Goal: Task Accomplishment & Management: Complete application form

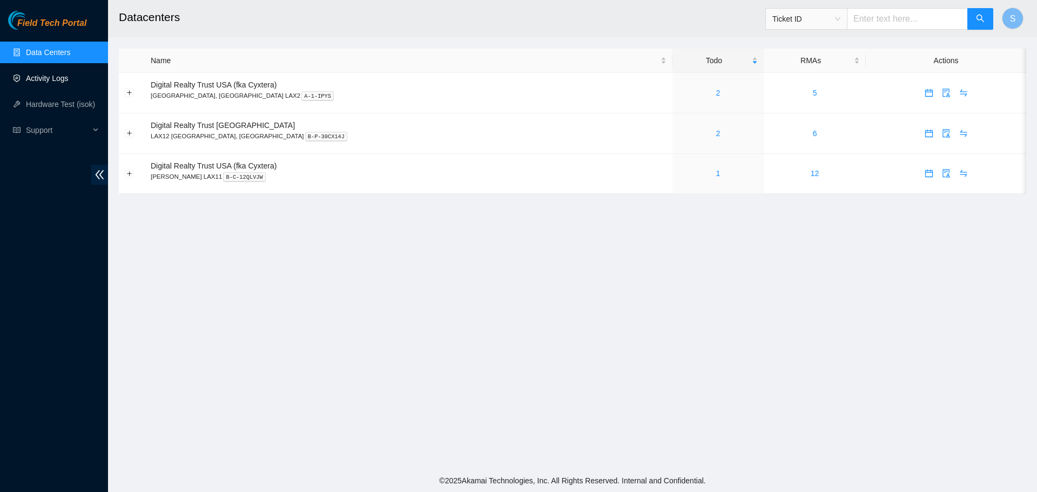
click at [60, 79] on link "Activity Logs" at bounding box center [47, 78] width 43 height 9
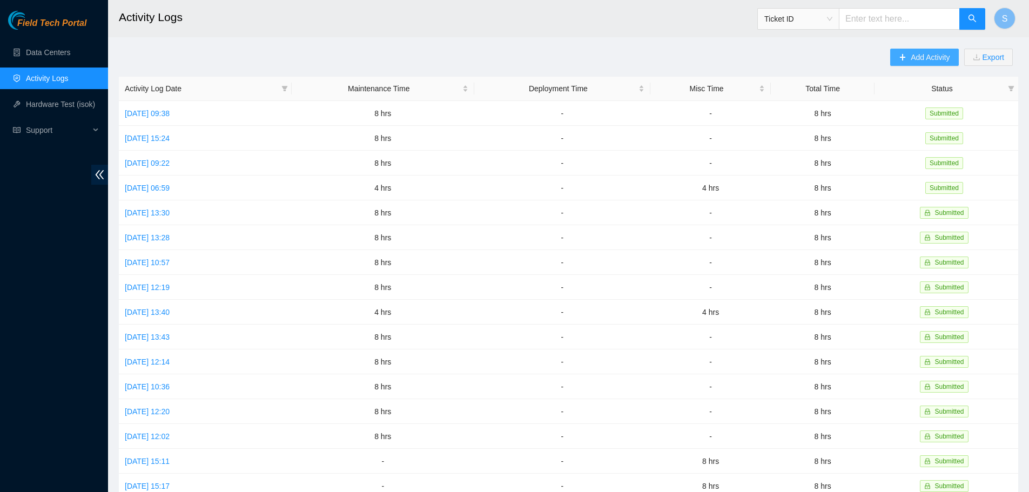
click at [927, 55] on span "Add Activity" at bounding box center [930, 57] width 39 height 12
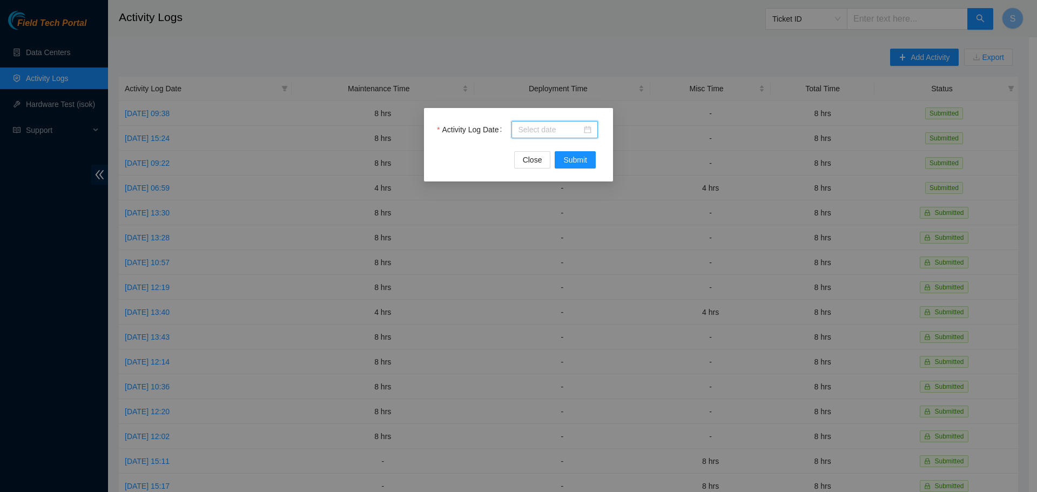
click at [519, 131] on input "Activity Log Date" at bounding box center [550, 130] width 64 height 12
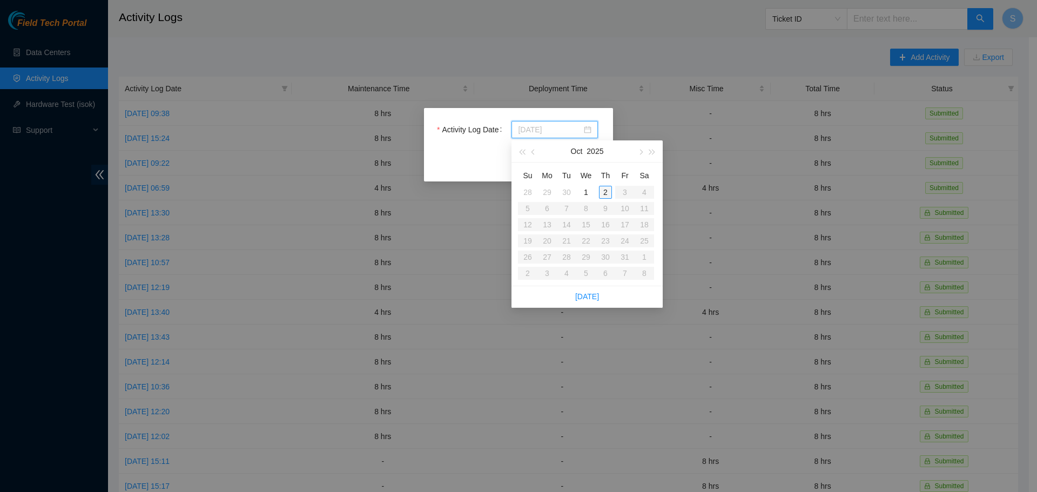
type input "[DATE]"
click at [608, 190] on div "2" at bounding box center [605, 192] width 13 height 13
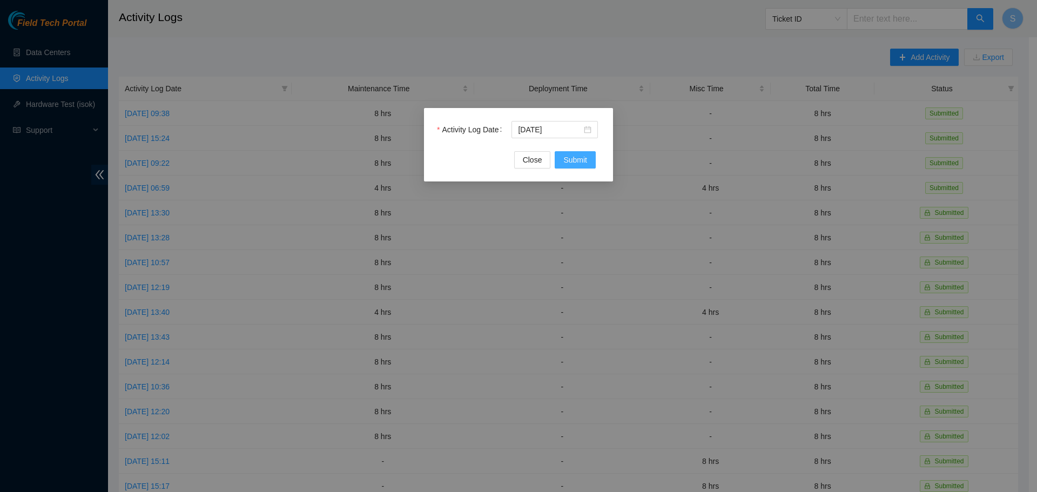
click at [582, 156] on span "Submit" at bounding box center [575, 160] width 24 height 12
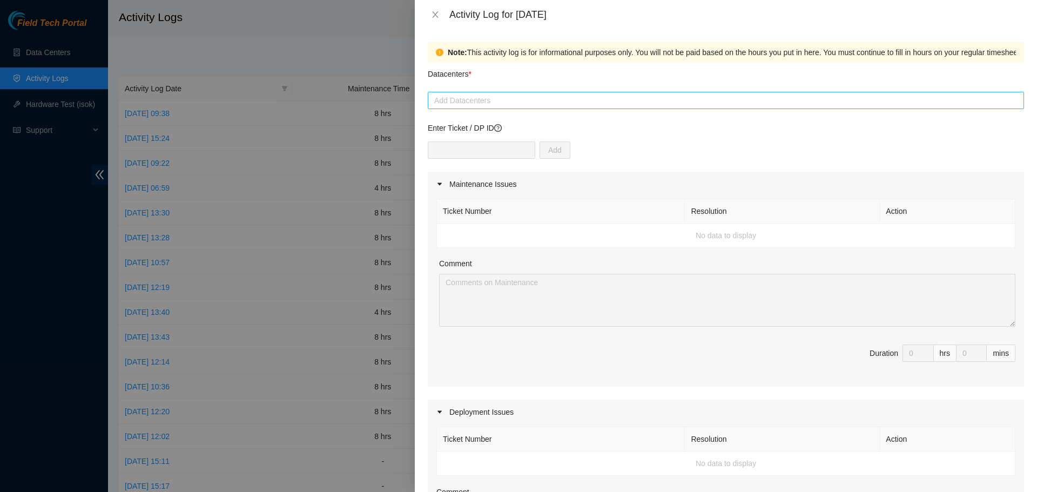
click at [474, 98] on div at bounding box center [725, 100] width 591 height 13
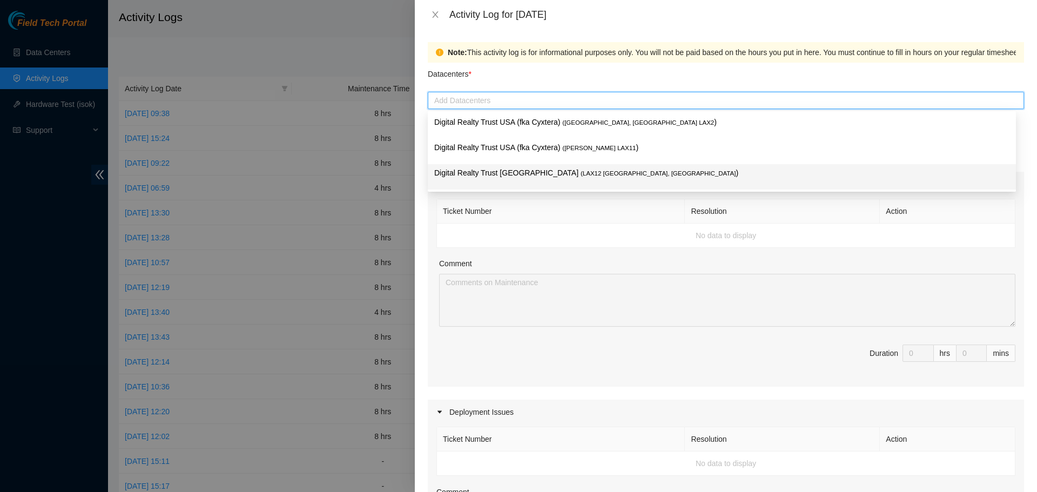
click at [581, 172] on span "( LAX12 [GEOGRAPHIC_DATA], [GEOGRAPHIC_DATA]" at bounding box center [658, 173] width 155 height 6
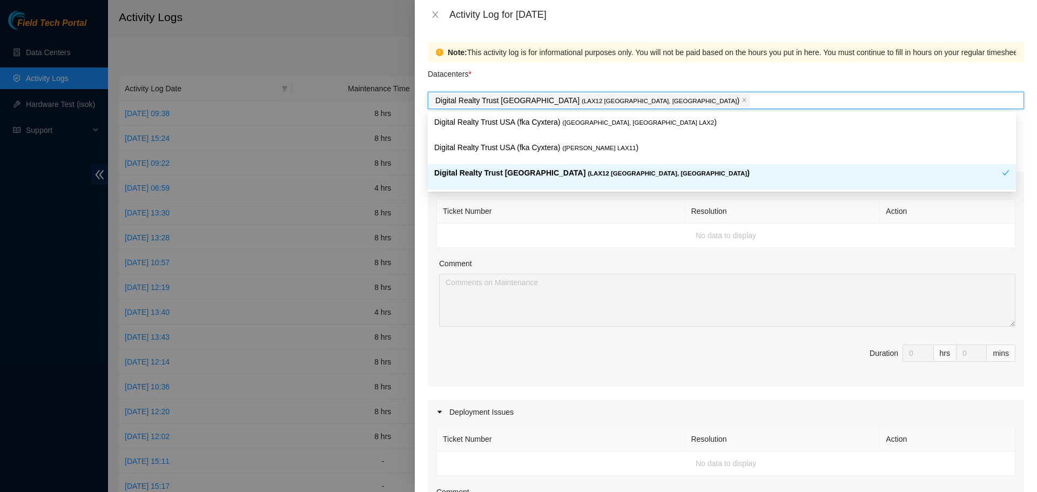
click at [586, 217] on th "Ticket Number" at bounding box center [561, 211] width 248 height 24
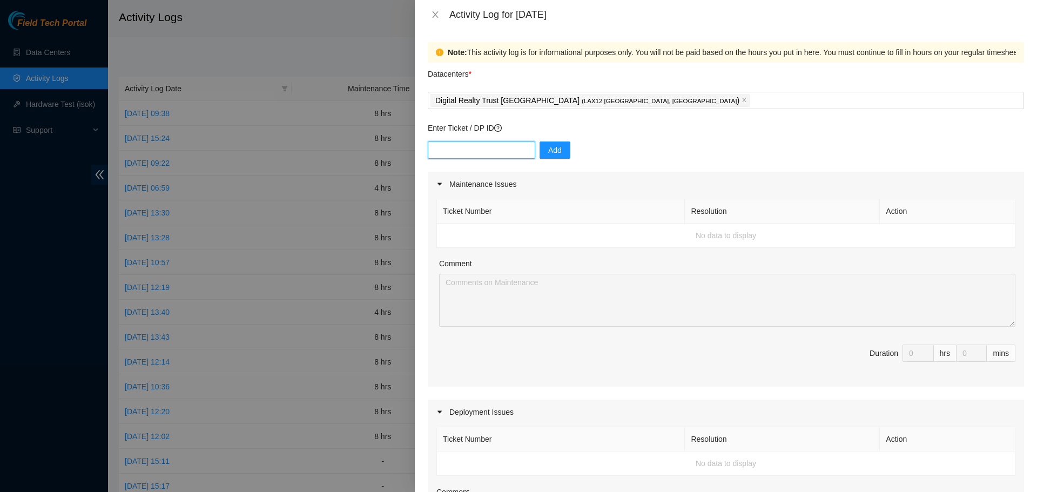
click at [474, 152] on input "text" at bounding box center [481, 150] width 107 height 17
click at [480, 152] on input "text" at bounding box center [481, 150] width 107 height 17
paste input "DP79764"
type input "DP79764"
click at [553, 149] on span "Add" at bounding box center [555, 150] width 14 height 12
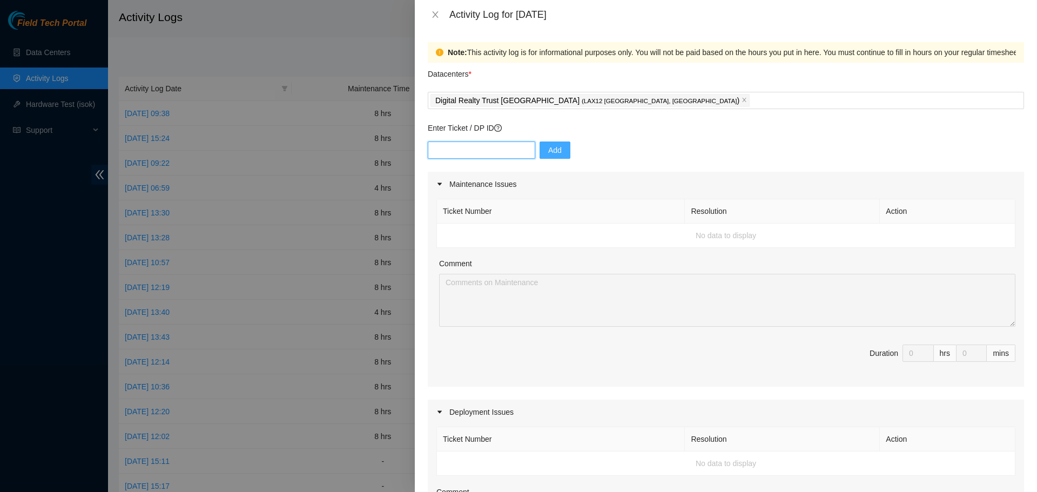
click at [483, 150] on input "text" at bounding box center [481, 150] width 107 height 17
paste input "DP79742"
type input "DP79742"
click at [529, 153] on div "DP79742 Add" at bounding box center [726, 157] width 596 height 30
click at [540, 150] on button "Add" at bounding box center [555, 150] width 31 height 17
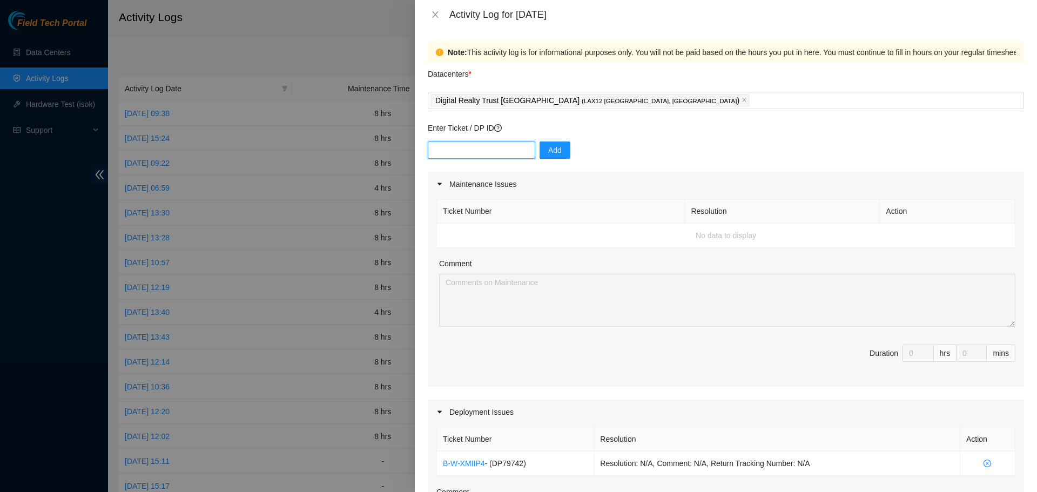
click at [493, 146] on input "text" at bounding box center [481, 150] width 107 height 17
paste input "DP79762"
type input "DP79762"
click at [548, 148] on span "Add" at bounding box center [555, 150] width 14 height 12
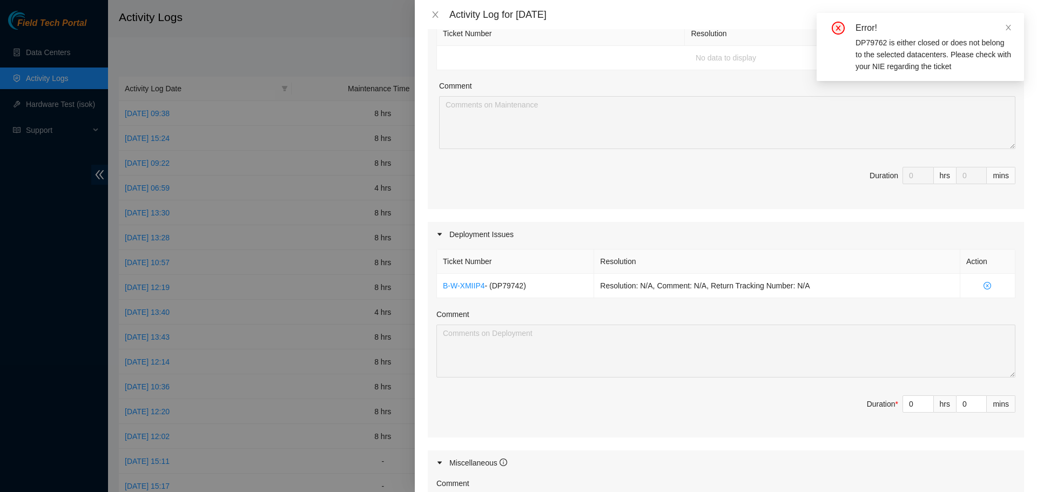
scroll to position [216, 0]
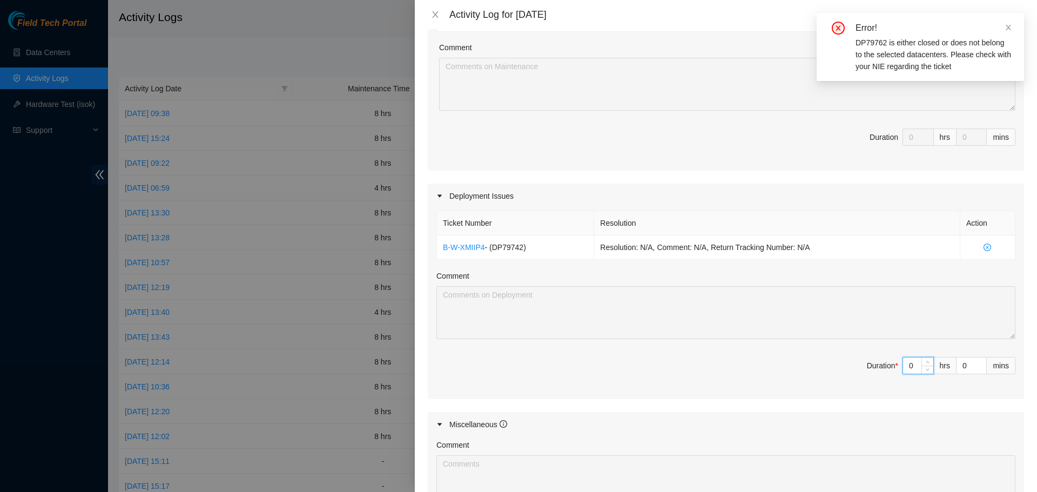
click at [904, 365] on input "0" at bounding box center [918, 366] width 30 height 16
type input "8"
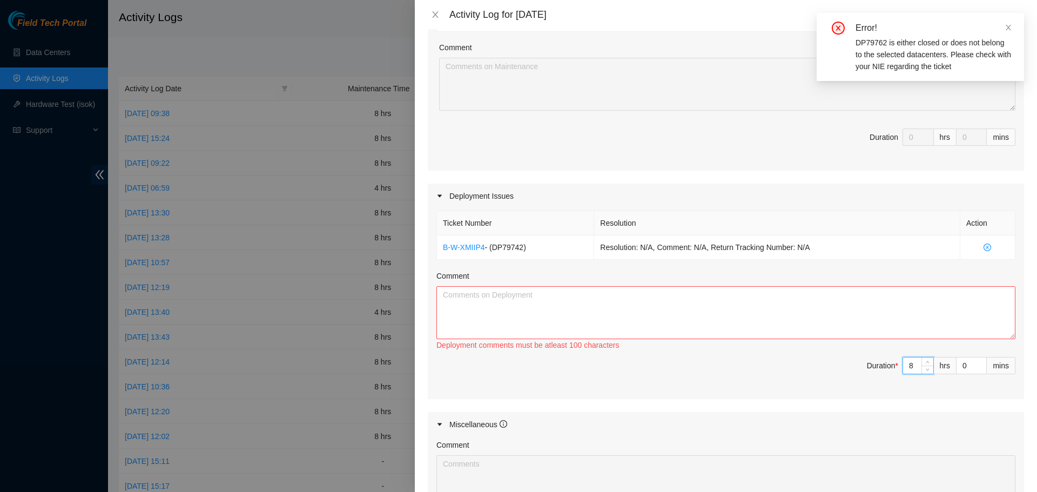
type input "8"
click at [855, 320] on textarea "Comment" at bounding box center [725, 312] width 579 height 53
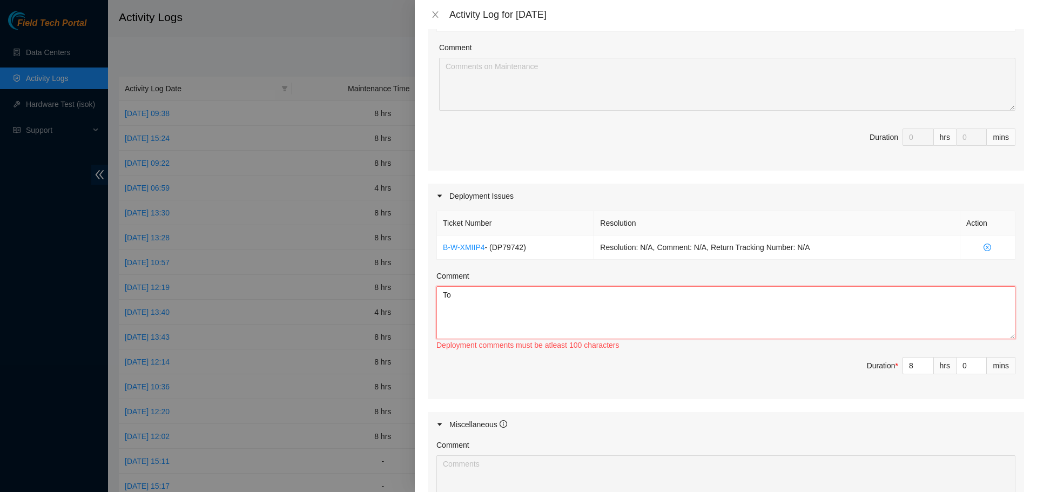
type textarea "T"
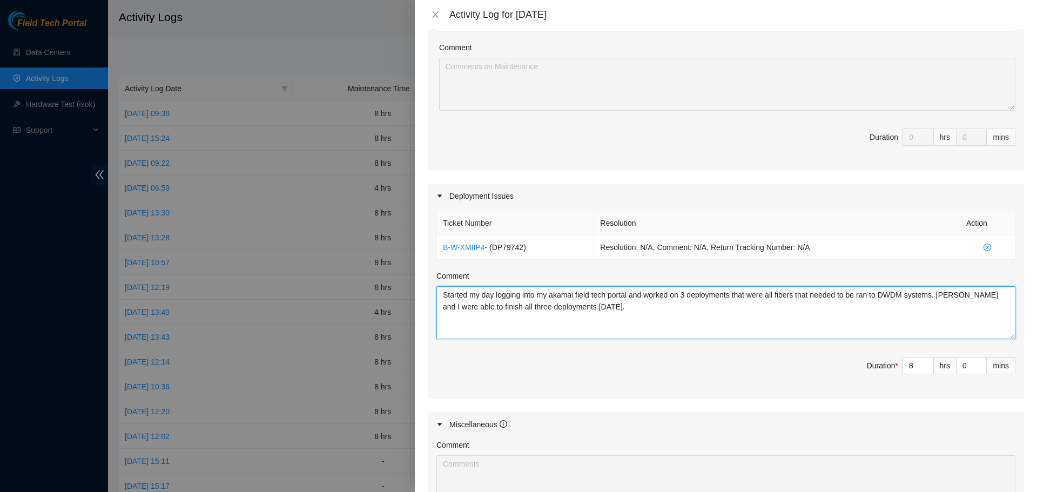
click at [601, 313] on textarea "Started my day logging into my akamai field tech portal and worked on 3 deploym…" at bounding box center [725, 312] width 579 height 53
paste textarea "DP79762"
click at [642, 310] on textarea "Started my day logging into my akamai field tech portal and worked on 3 deploym…" at bounding box center [725, 312] width 579 height 53
paste textarea "DP79742"
click at [716, 308] on textarea "Started my day logging into my akamai field tech portal and worked on 3 deploym…" at bounding box center [725, 312] width 579 height 53
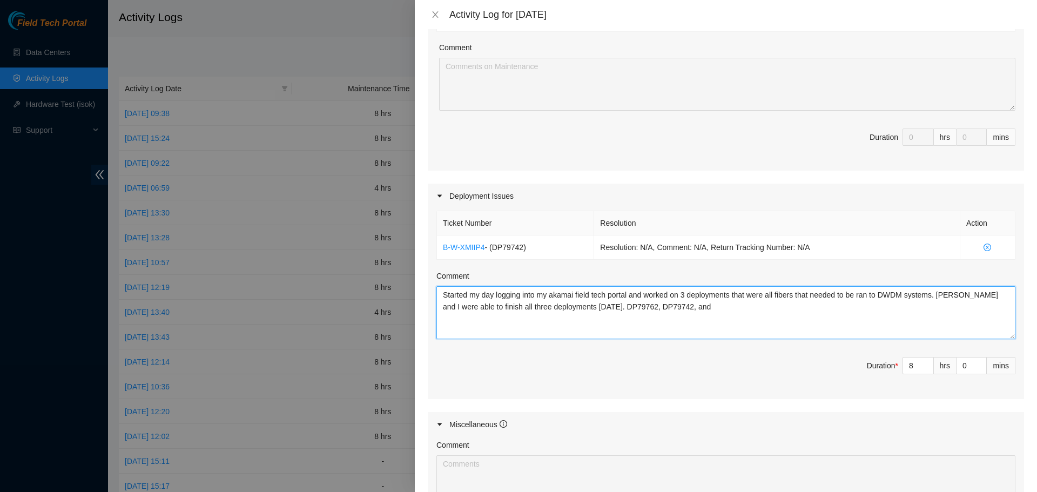
paste textarea "DP79764"
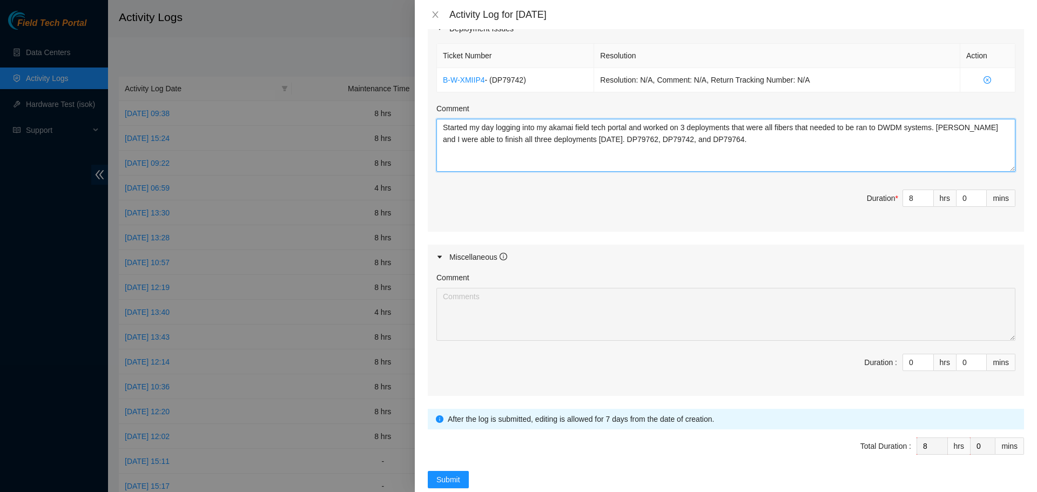
scroll to position [406, 0]
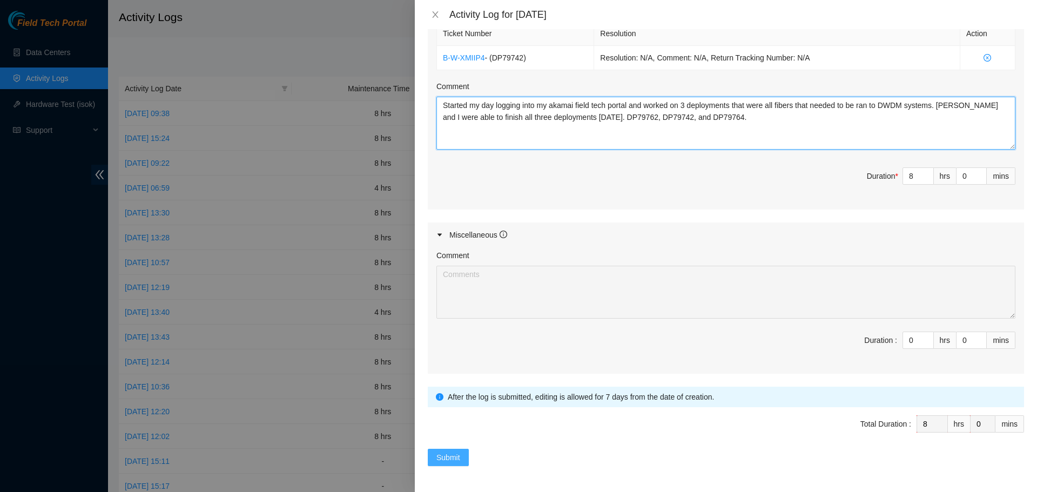
type textarea "Started my day logging into my akamai field tech portal and worked on 3 deploym…"
click at [455, 465] on button "Submit" at bounding box center [448, 457] width 41 height 17
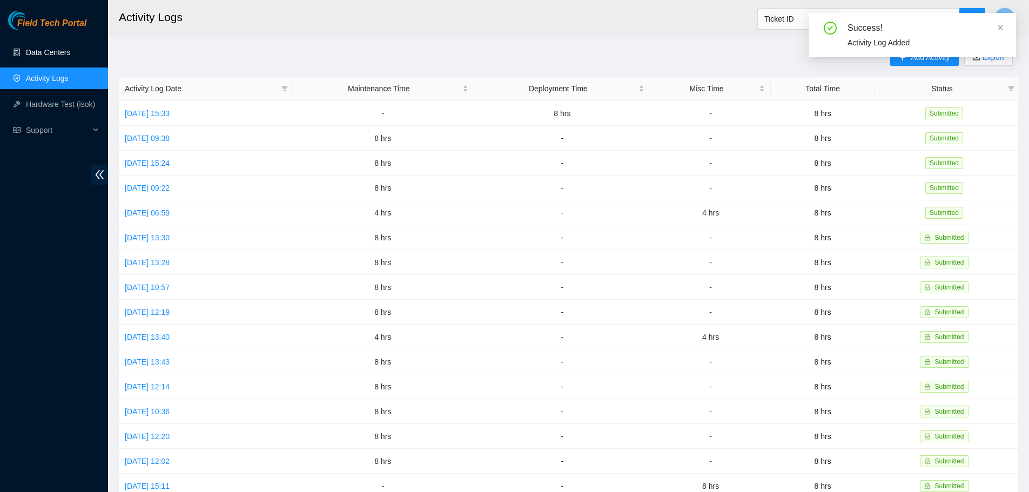
click at [70, 48] on link "Data Centers" at bounding box center [48, 52] width 44 height 9
